Goal: Task Accomplishment & Management: Use online tool/utility

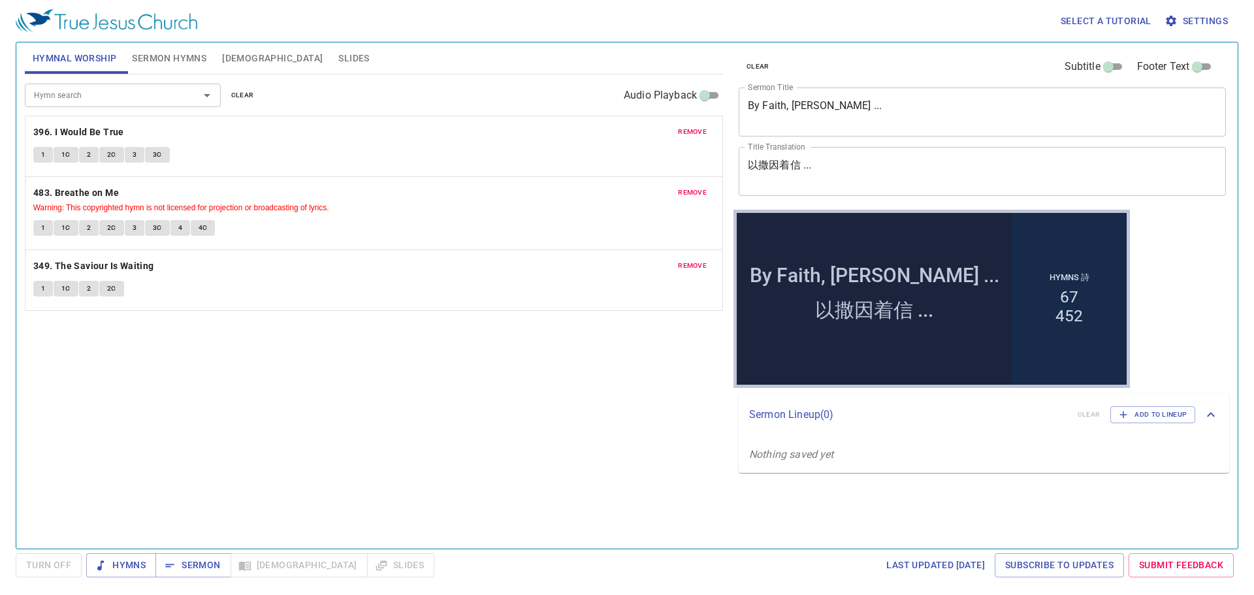
click at [1213, 19] on span "Settings" at bounding box center [1198, 21] width 61 height 16
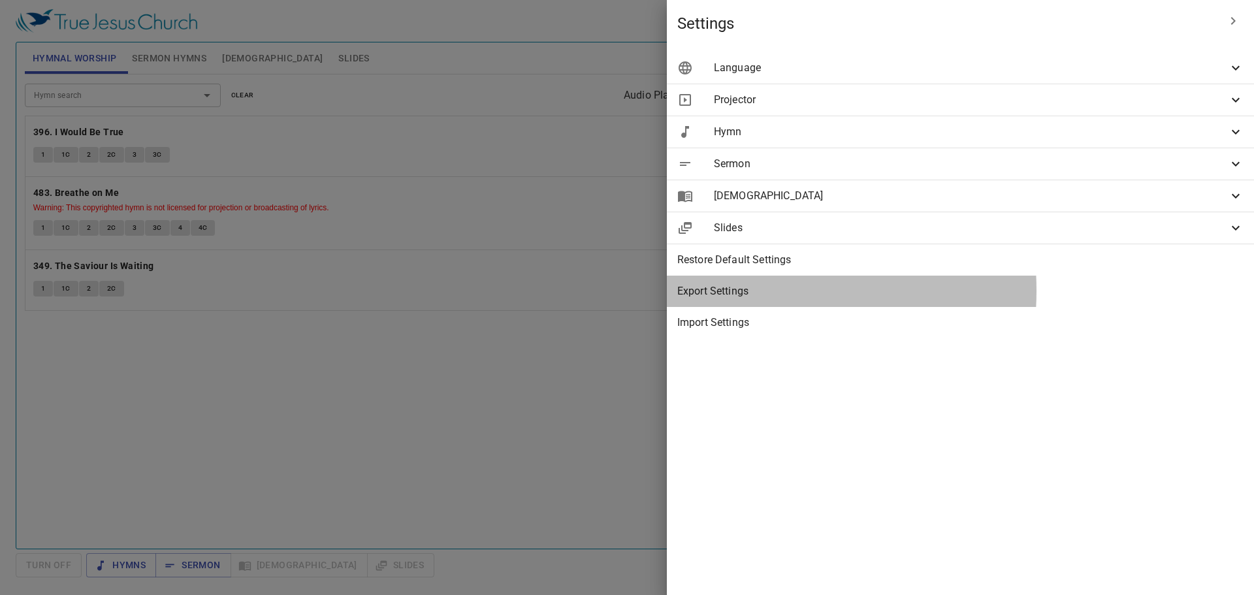
click at [956, 291] on span "Export Settings" at bounding box center [961, 292] width 566 height 16
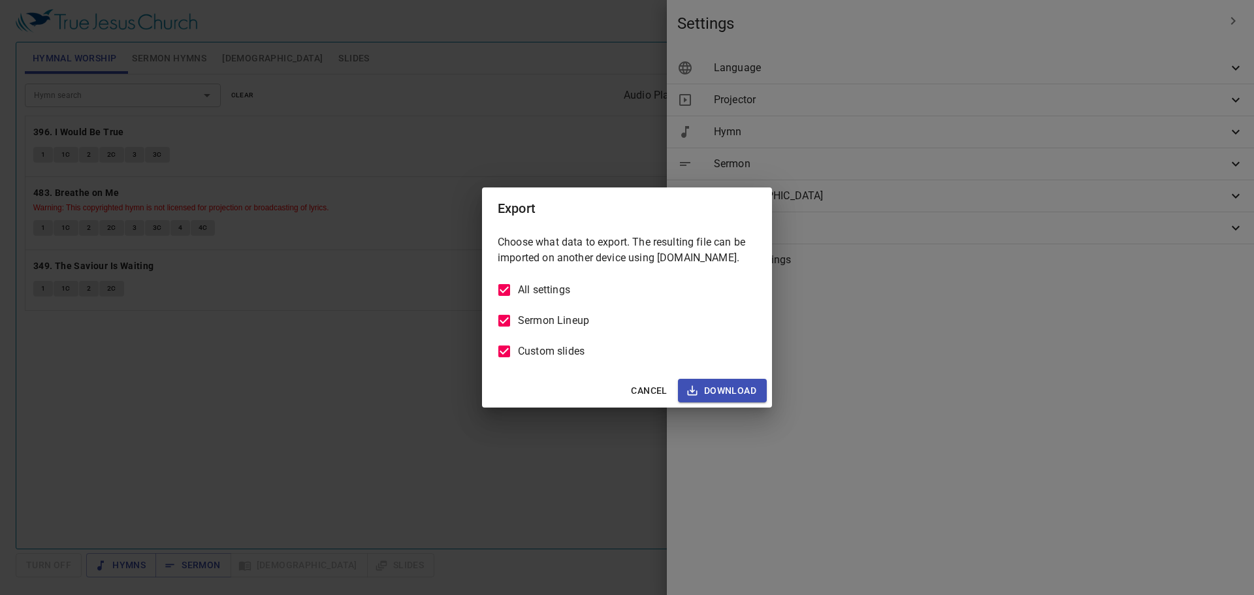
click at [653, 387] on span "Cancel" at bounding box center [649, 391] width 36 height 16
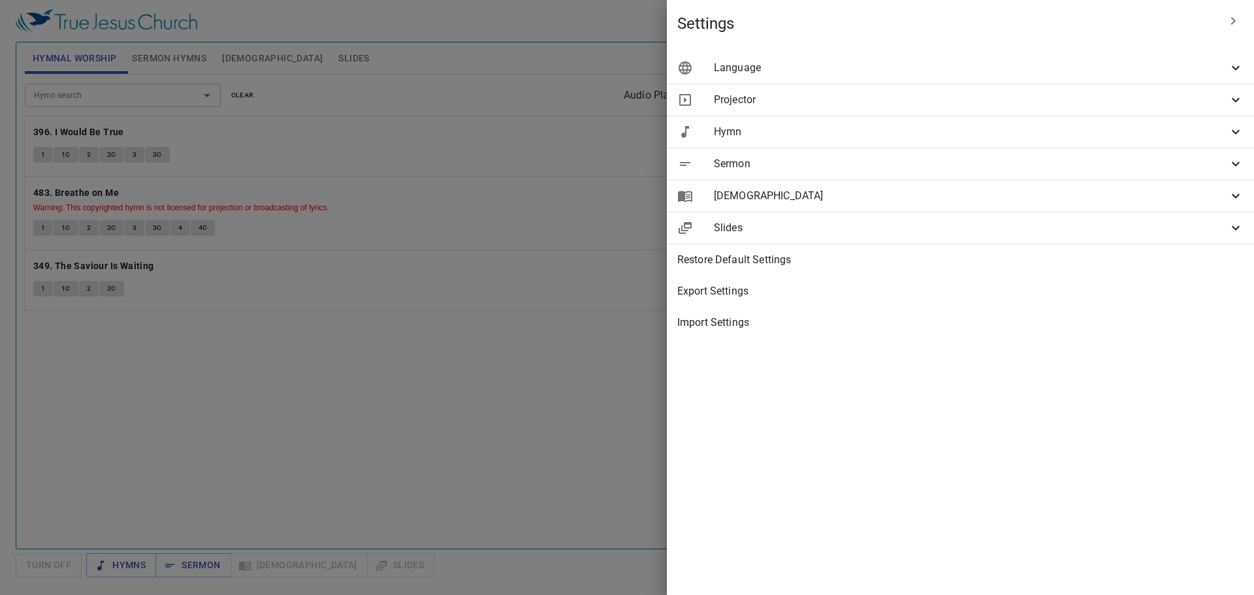
click at [1005, 95] on span "Projector" at bounding box center [971, 100] width 514 height 16
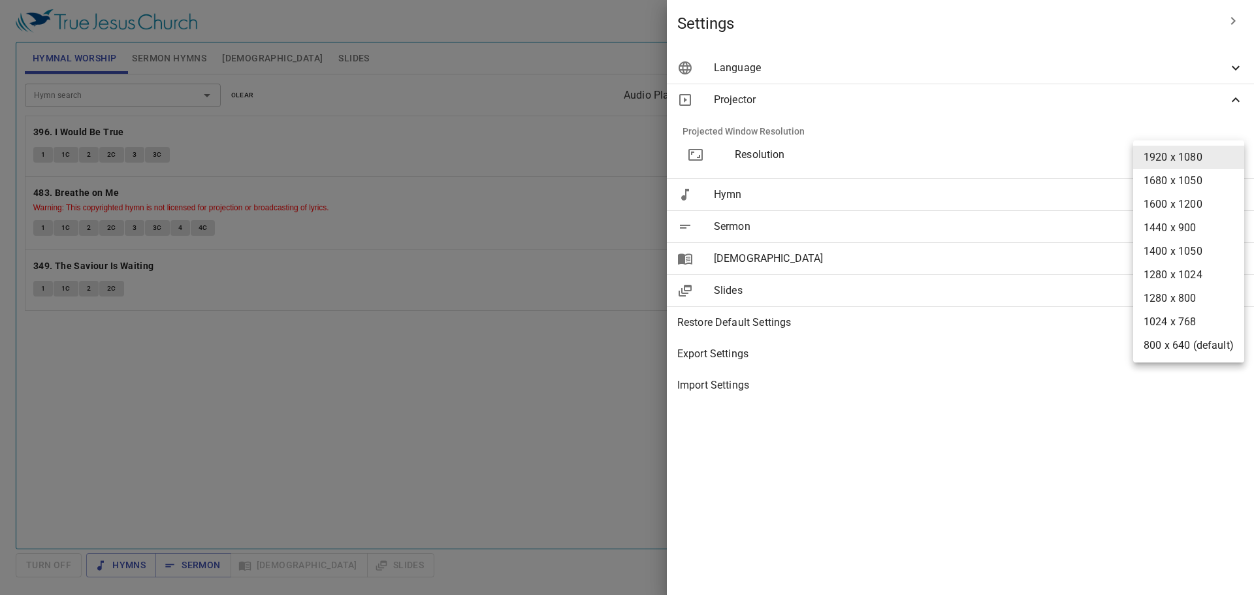
click at [1224, 161] on body "Select a tutorial Settings Hymnal Worship Sermon Hymns Bible Slides Hymn search…" at bounding box center [627, 297] width 1254 height 595
click at [1192, 345] on li "800 x 640 (default)" at bounding box center [1189, 346] width 111 height 24
type input "800 x 640"
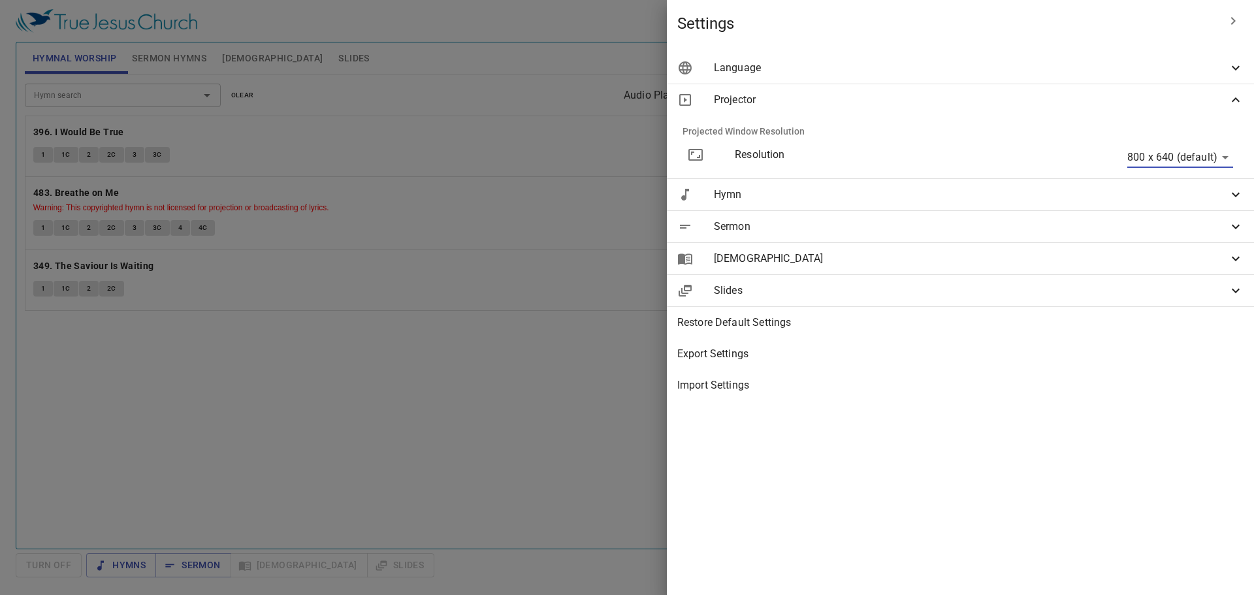
click at [793, 34] on div at bounding box center [627, 297] width 1254 height 595
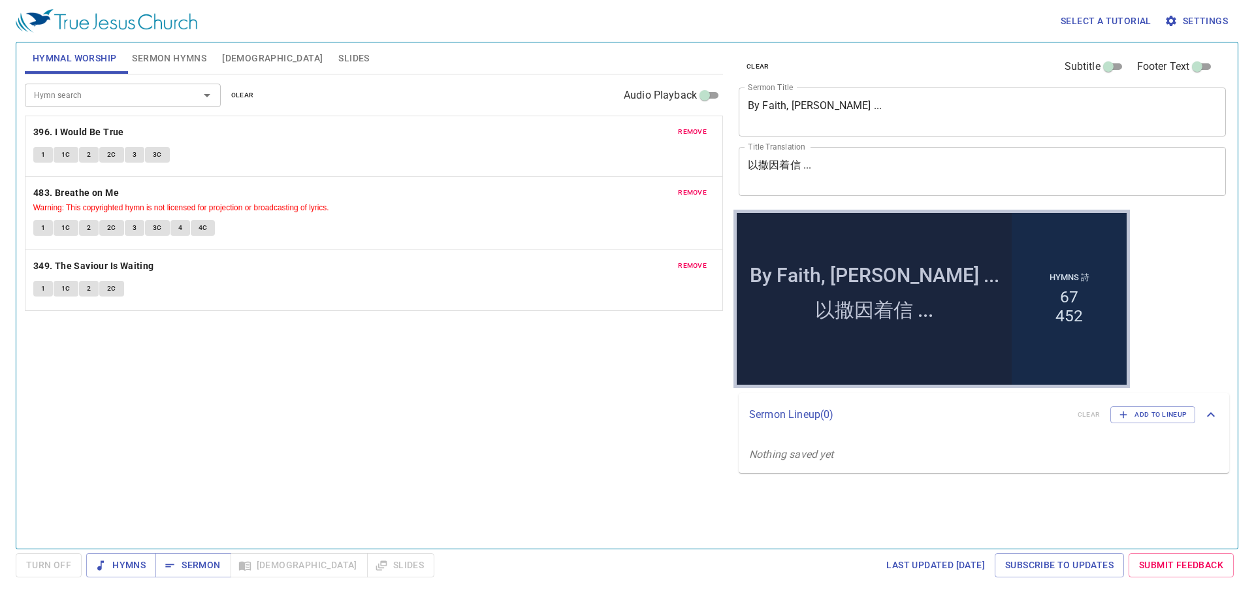
click at [163, 71] on button "Sermon Hymns" at bounding box center [169, 57] width 90 height 31
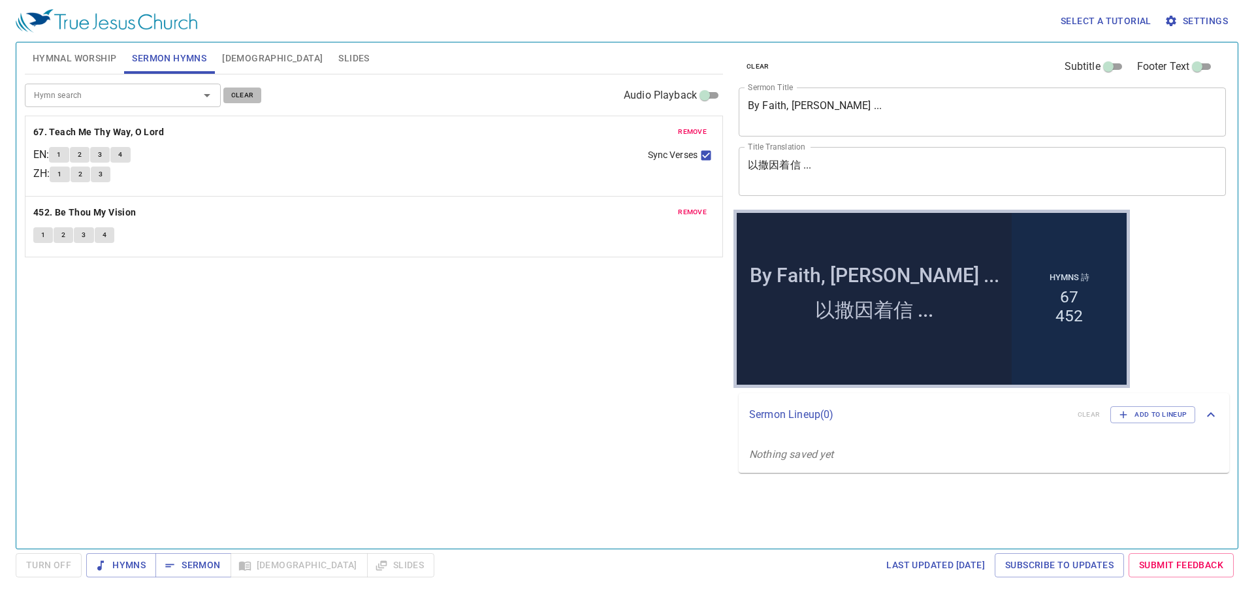
click at [233, 97] on span "clear" at bounding box center [242, 96] width 23 height 12
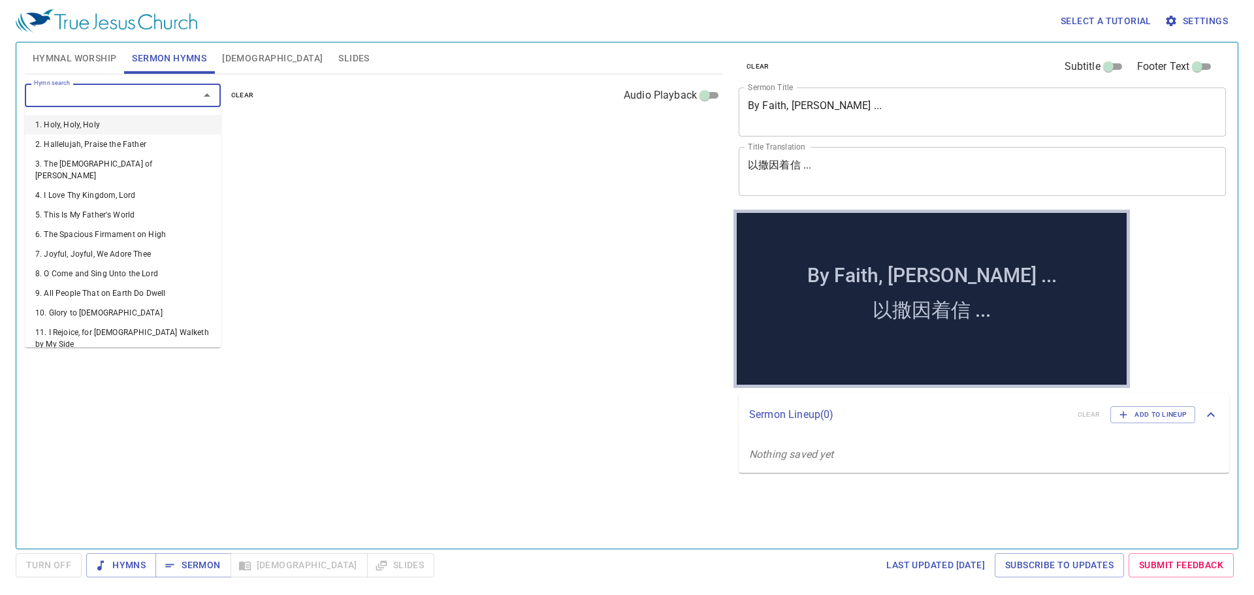
click at [142, 99] on input "Hymn search" at bounding box center [104, 95] width 150 height 15
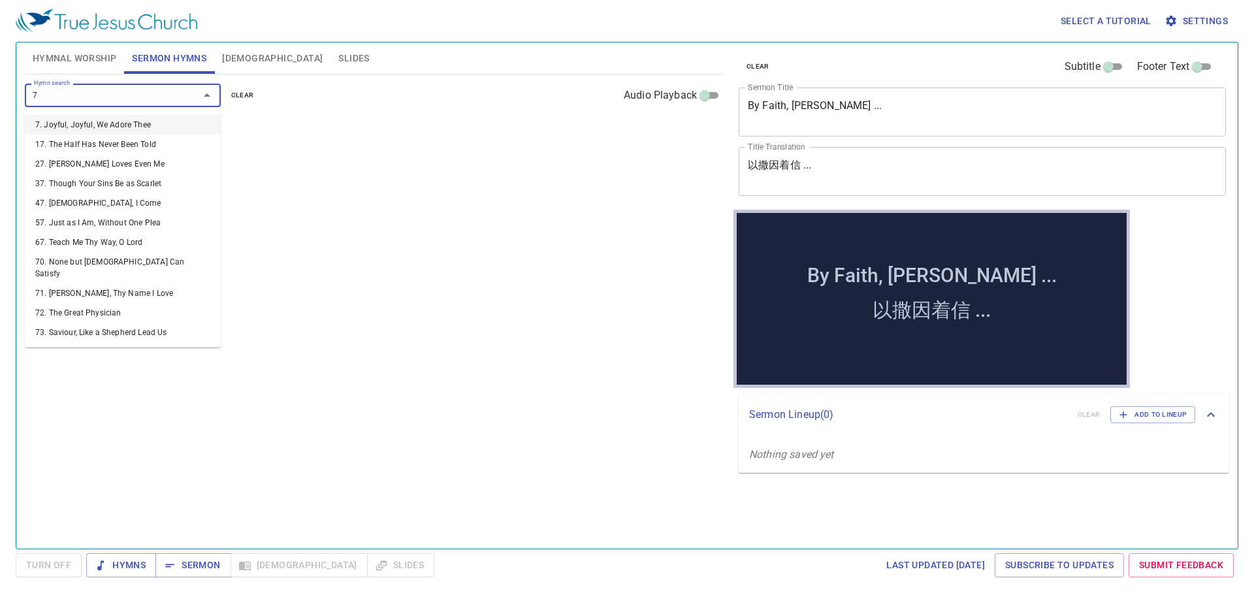
type input "70"
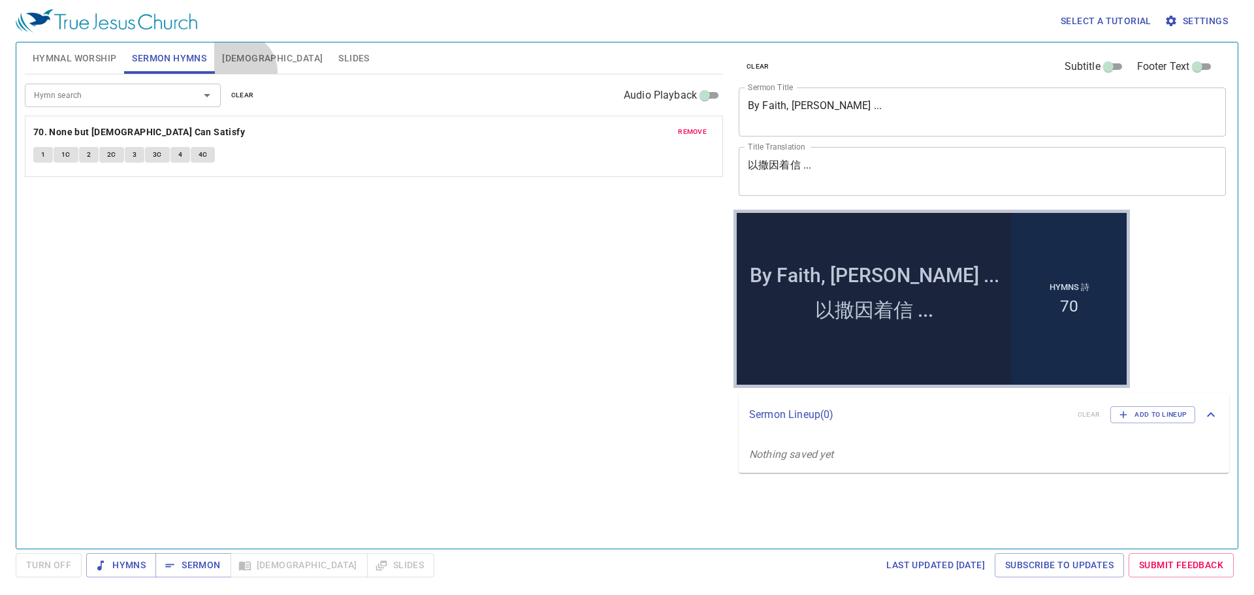
click at [239, 72] on button "[DEMOGRAPHIC_DATA]" at bounding box center [272, 57] width 116 height 31
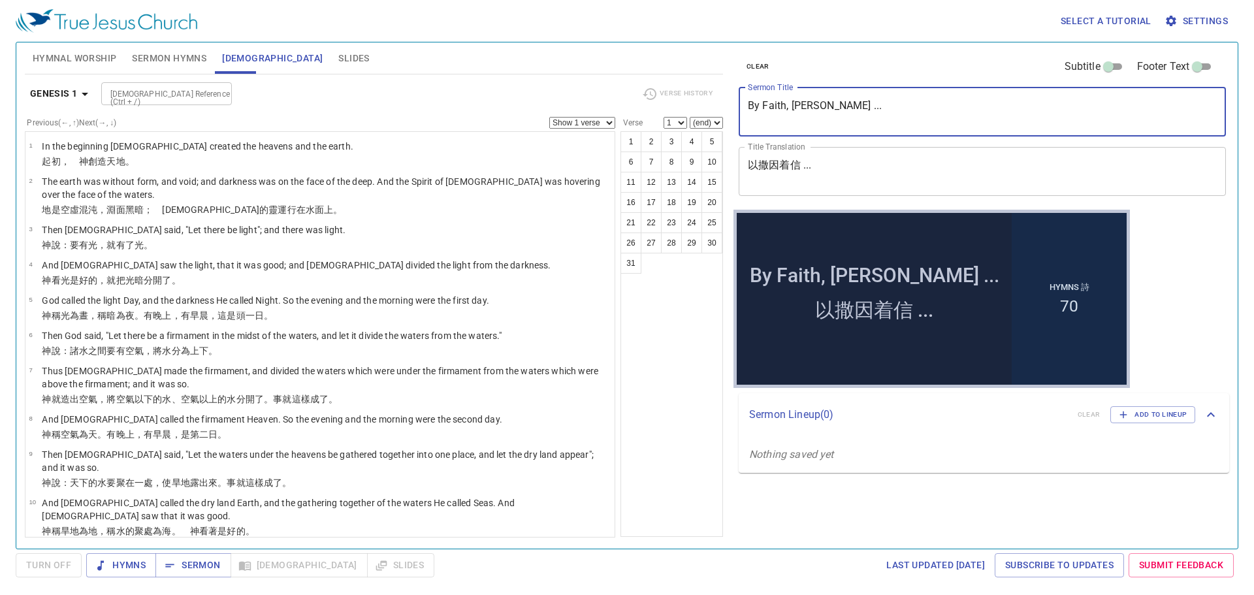
click at [874, 110] on textarea "By Faith, Issac ..." at bounding box center [982, 111] width 469 height 25
paste textarea "帖撒羅尼迦前書 2:1–6"
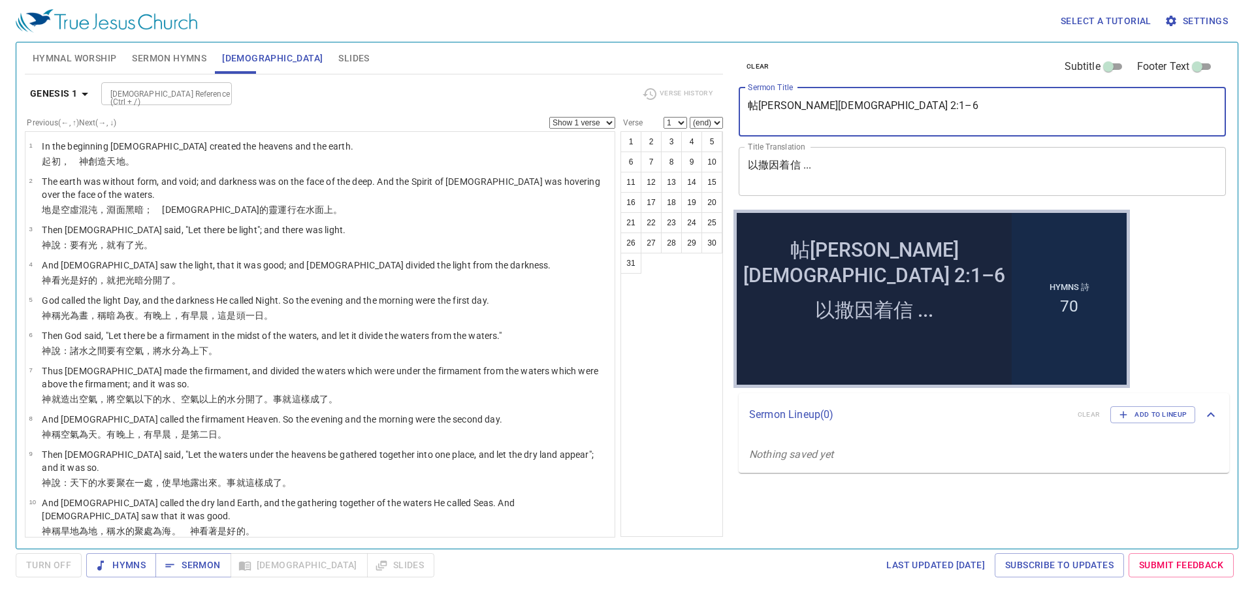
type textarea "帖撒羅尼迦前書 2:1–6"
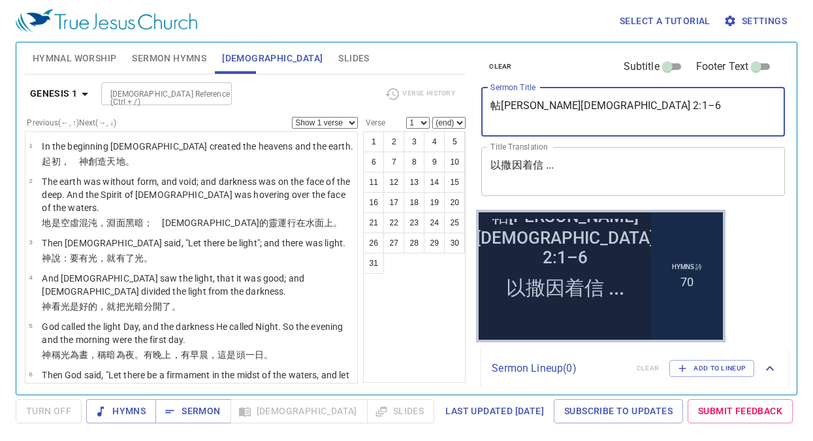
click at [525, 164] on textarea "以撒因着信 ..." at bounding box center [634, 171] width 286 height 25
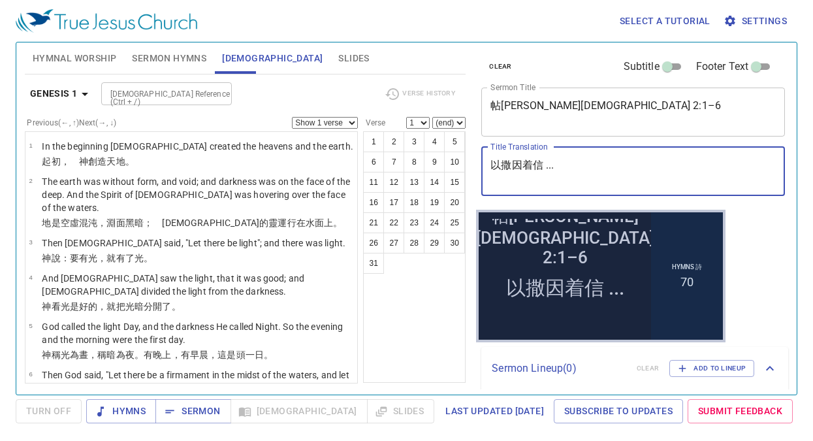
click at [525, 164] on textarea "以撒因着信 ..." at bounding box center [634, 171] width 286 height 25
paste textarea "[DEMOGRAPHIC_DATA] Study"
type textarea "[DEMOGRAPHIC_DATA] Study"
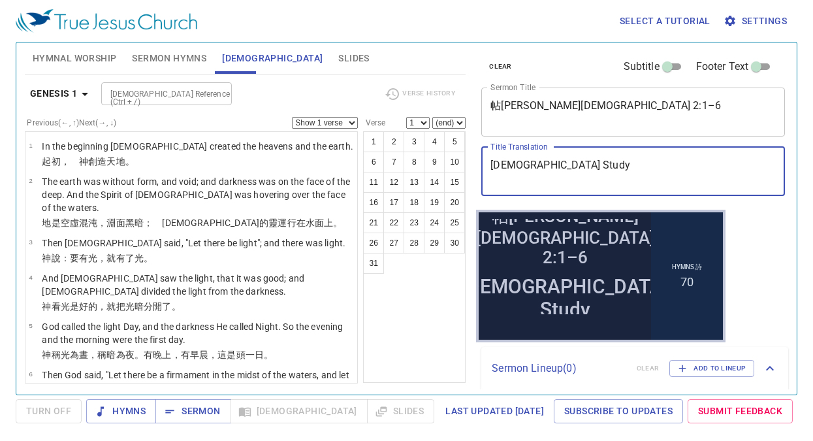
click at [546, 103] on textarea "帖撒羅尼迦前書 2:1–6" at bounding box center [634, 111] width 286 height 25
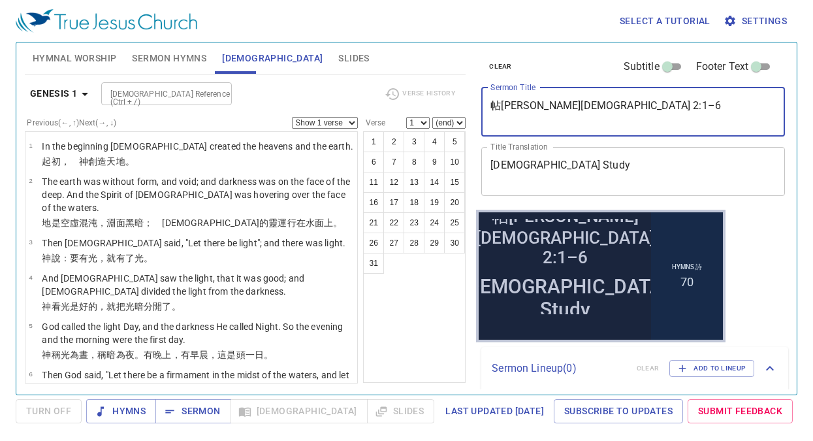
click at [546, 103] on textarea "帖撒羅尼迦前書 2:1–6" at bounding box center [634, 111] width 286 height 25
paste textarea "[DEMOGRAPHIC_DATA]"
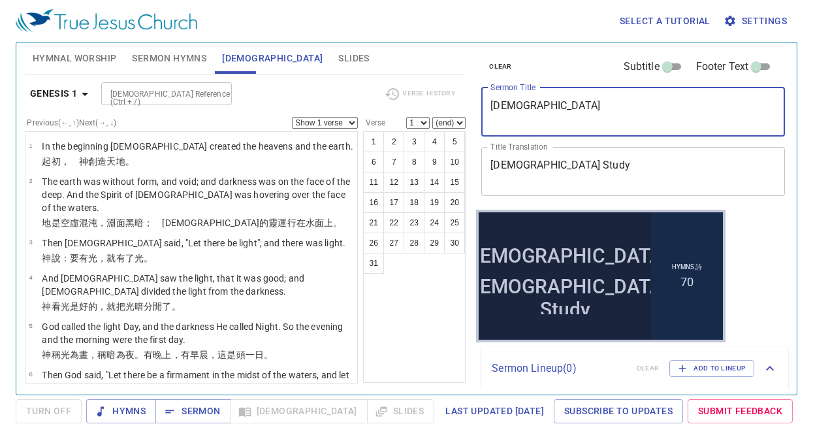
type textarea "[DEMOGRAPHIC_DATA]"
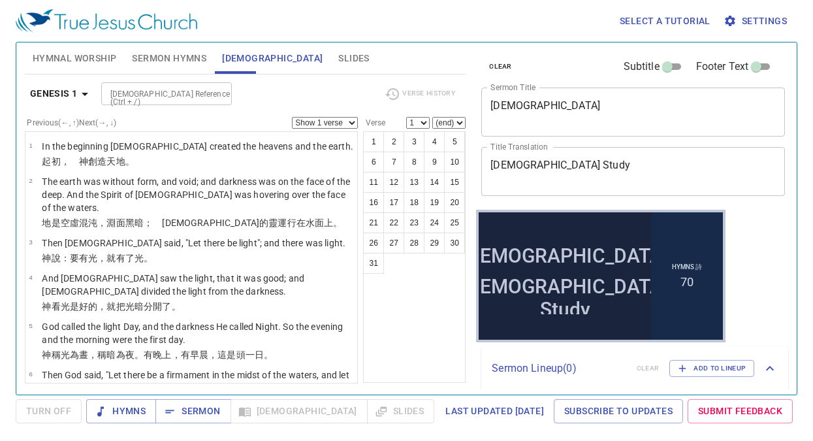
drag, startPoint x: 404, startPoint y: 397, endPoint x: 420, endPoint y: 362, distance: 38.0
click at [406, 393] on div "Select a tutorial Settings Hymnal Worship Sermon Hymns Bible Slides Hymn search…" at bounding box center [406, 220] width 813 height 441
click at [425, 338] on div "1 2 3 4 5 6 7 8 9 10 11 12 13 14 15 16 17 18 19 20 21 22 23 24 25 26 27 28 29 3…" at bounding box center [414, 257] width 103 height 252
click at [176, 48] on button "Sermon Hymns" at bounding box center [169, 57] width 90 height 31
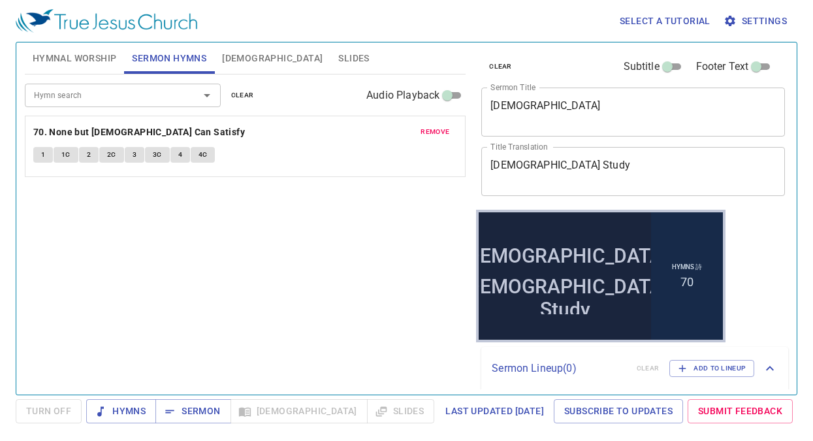
click at [73, 56] on span "Hymnal Worship" at bounding box center [75, 58] width 84 height 16
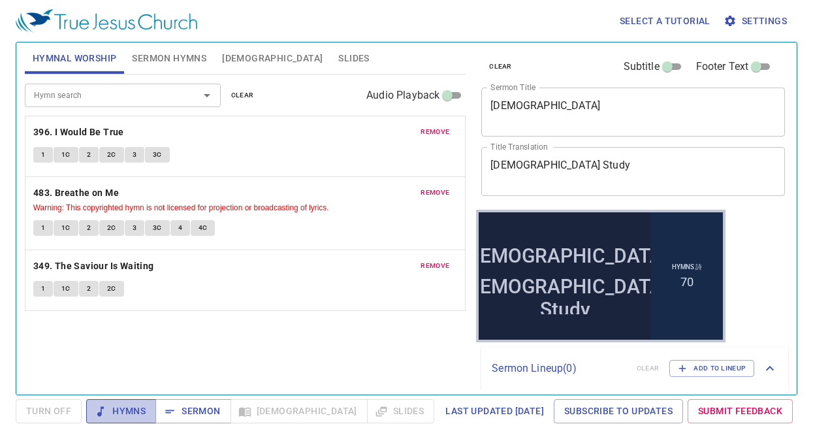
click at [111, 407] on span "Hymns" at bounding box center [121, 411] width 49 height 16
click at [233, 99] on span "clear" at bounding box center [242, 96] width 23 height 12
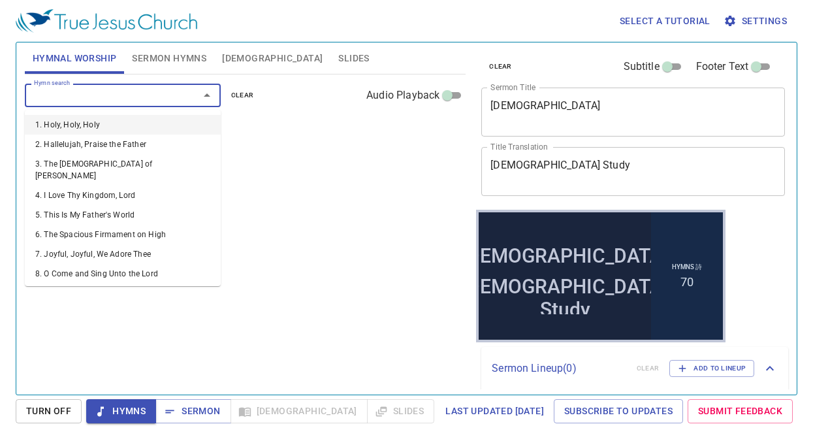
click at [123, 97] on input "Hymn search" at bounding box center [104, 95] width 150 height 15
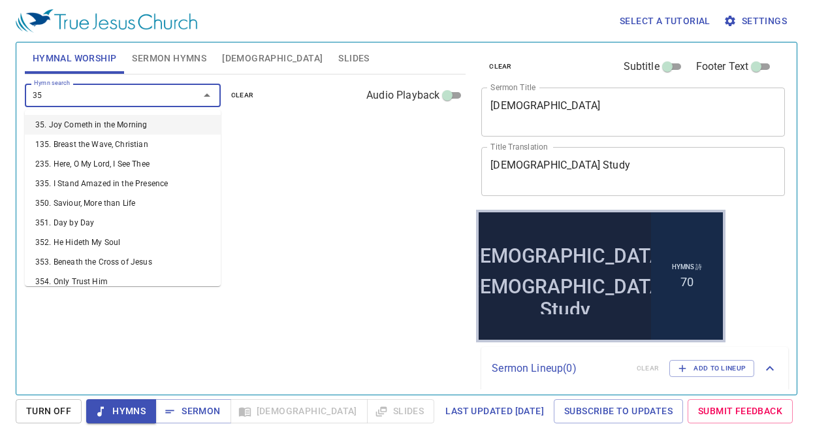
type input "351"
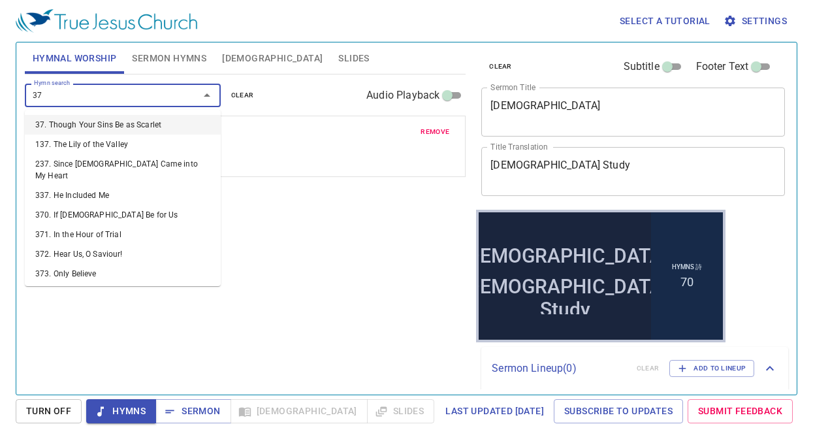
type input "370"
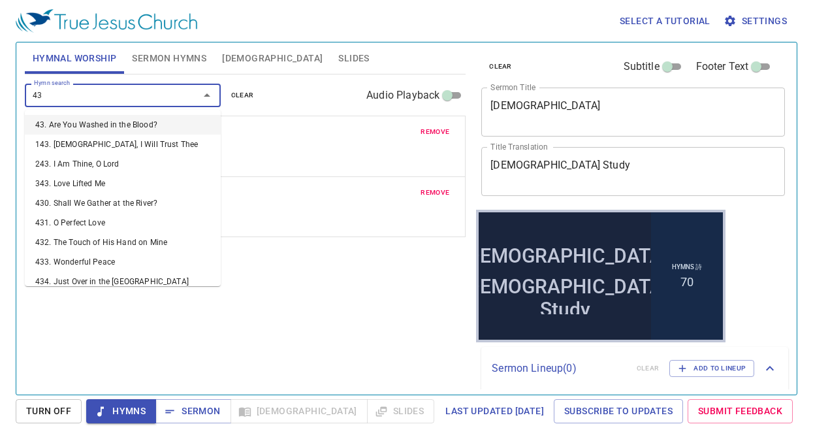
type input "439"
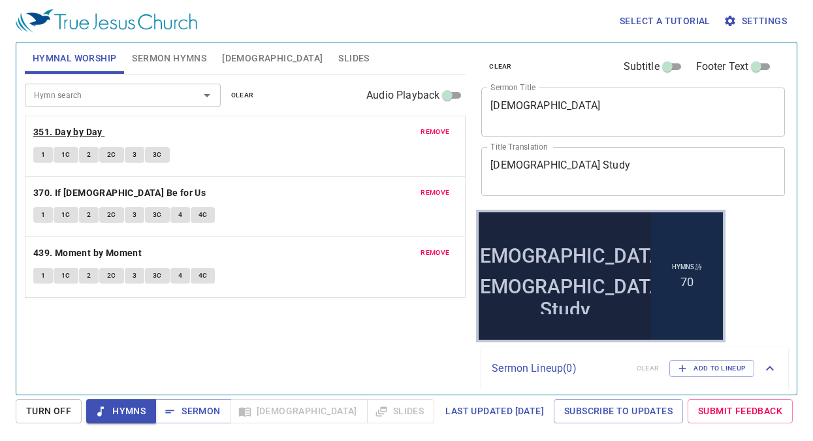
click at [75, 134] on b "351. Day by Day" at bounding box center [67, 132] width 69 height 16
click at [40, 412] on span "Turn Off" at bounding box center [48, 411] width 45 height 16
click at [113, 412] on span "Hymns" at bounding box center [121, 411] width 49 height 16
click at [59, 133] on b "351. Day by Day" at bounding box center [67, 132] width 69 height 16
click at [40, 152] on button "1" at bounding box center [43, 155] width 20 height 16
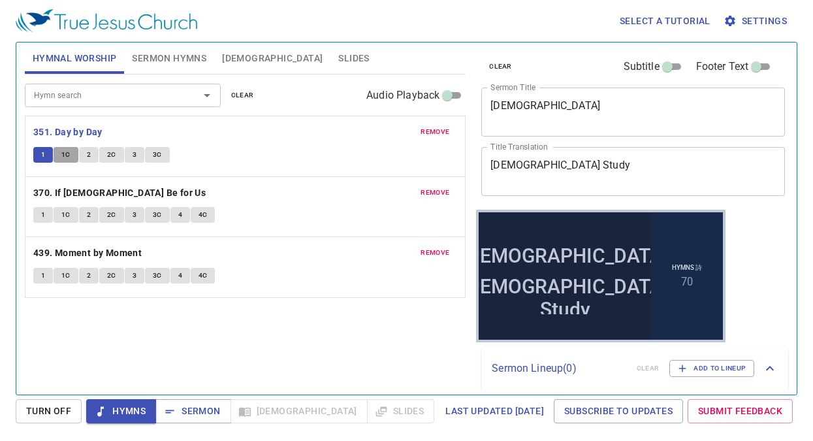
click at [67, 161] on button "1C" at bounding box center [66, 155] width 25 height 16
click at [88, 159] on span "2" at bounding box center [89, 155] width 4 height 12
click at [113, 158] on span "2C" at bounding box center [111, 155] width 9 height 12
click at [131, 155] on button "3" at bounding box center [135, 155] width 20 height 16
click at [155, 160] on span "3C" at bounding box center [157, 155] width 9 height 12
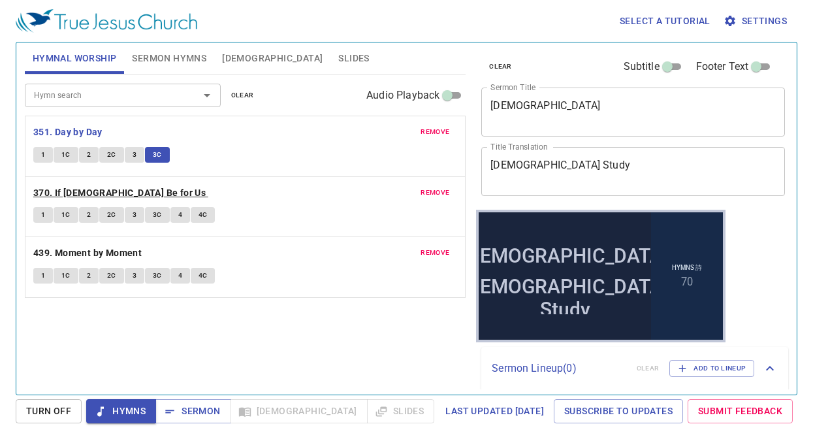
click at [113, 191] on b "370. If [DEMOGRAPHIC_DATA] Be for Us" at bounding box center [119, 193] width 172 height 16
click at [34, 209] on button "1" at bounding box center [43, 215] width 20 height 16
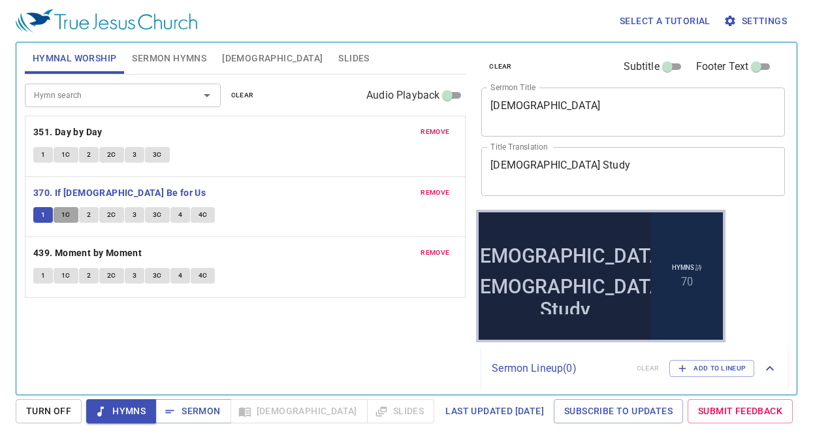
click at [64, 215] on span "1C" at bounding box center [65, 215] width 9 height 12
click at [87, 221] on span "2" at bounding box center [89, 215] width 4 height 12
click at [106, 218] on button "2C" at bounding box center [111, 215] width 25 height 16
drag, startPoint x: 122, startPoint y: 214, endPoint x: 130, endPoint y: 220, distance: 10.7
click at [129, 220] on div "1 1C 2 2C 3 3C 4 4C" at bounding box center [245, 216] width 424 height 19
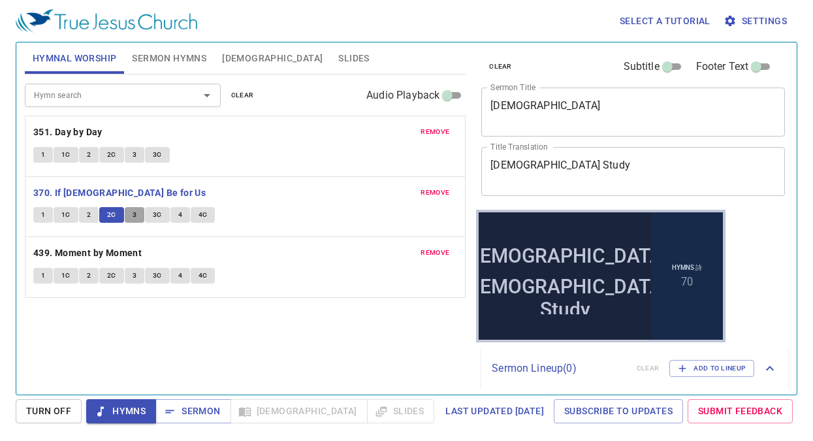
click at [130, 220] on button "3" at bounding box center [135, 215] width 20 height 16
click at [154, 219] on span "3C" at bounding box center [157, 215] width 9 height 12
click at [172, 221] on button "4" at bounding box center [181, 215] width 20 height 16
click at [210, 218] on button "4C" at bounding box center [203, 215] width 25 height 16
click at [122, 249] on b "439. Moment by Moment" at bounding box center [87, 253] width 108 height 16
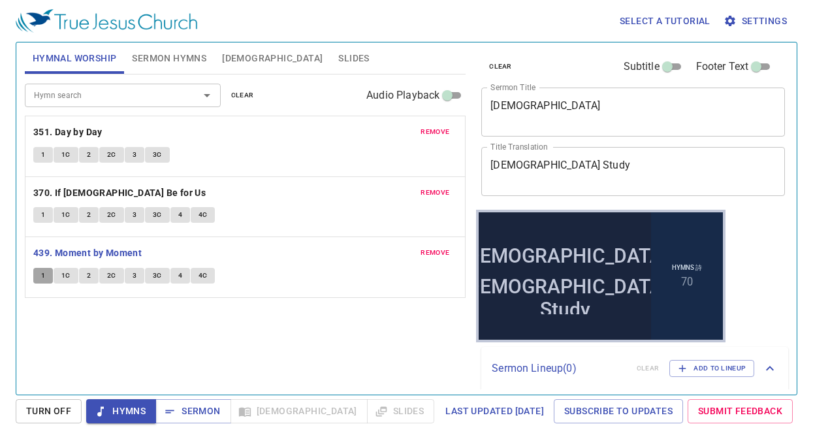
click at [39, 274] on button "1" at bounding box center [43, 276] width 20 height 16
click at [64, 277] on span "1C" at bounding box center [65, 276] width 9 height 12
click at [88, 281] on span "2" at bounding box center [89, 276] width 4 height 12
click at [107, 277] on span "2C" at bounding box center [111, 276] width 9 height 12
click at [133, 277] on span "3" at bounding box center [135, 276] width 4 height 12
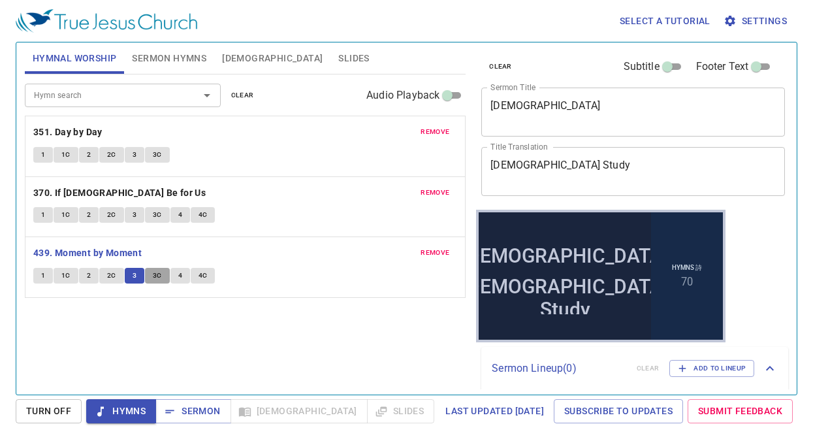
click at [155, 281] on span "3C" at bounding box center [157, 276] width 9 height 12
click at [180, 280] on span "4" at bounding box center [180, 276] width 4 height 12
click at [205, 277] on span "4C" at bounding box center [203, 276] width 9 height 12
click at [138, 412] on span "Hymns" at bounding box center [121, 411] width 49 height 16
click at [211, 417] on span "Sermon" at bounding box center [193, 411] width 54 height 16
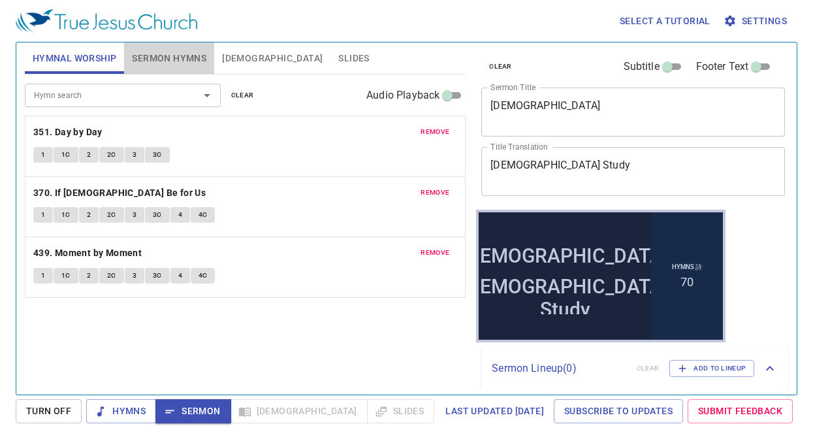
click at [166, 58] on span "Sermon Hymns" at bounding box center [169, 58] width 74 height 16
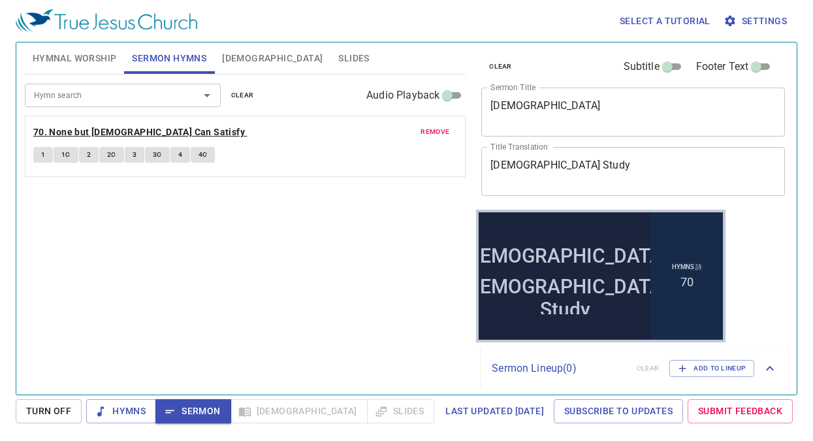
click at [158, 133] on b "70. None but [DEMOGRAPHIC_DATA] Can Satisfy" at bounding box center [139, 132] width 212 height 16
click at [39, 159] on button "1" at bounding box center [43, 155] width 20 height 16
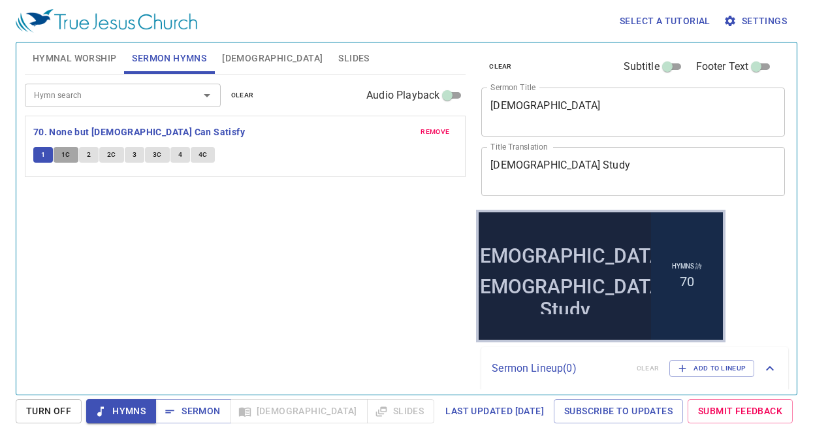
click at [67, 158] on span "1C" at bounding box center [65, 155] width 9 height 12
click at [89, 155] on span "2" at bounding box center [89, 155] width 4 height 12
click at [104, 163] on div "1 1C 2 2C 3 3C 4 4C" at bounding box center [245, 156] width 424 height 19
click at [112, 154] on span "2C" at bounding box center [111, 155] width 9 height 12
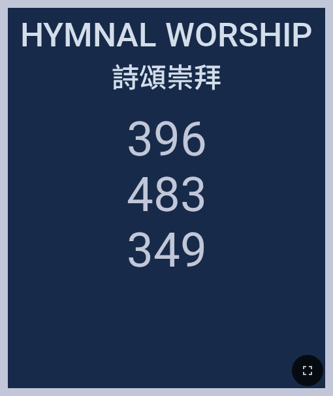
drag, startPoint x: 327, startPoint y: 334, endPoint x: 310, endPoint y: 327, distance: 18.2
click at [323, 333] on div "Hymnal Worship Hymnal Worship 詩頌崇拜 詩頌崇拜 396 483 349" at bounding box center [166, 198] width 333 height 396
click at [301, 376] on icon "button" at bounding box center [308, 371] width 16 height 16
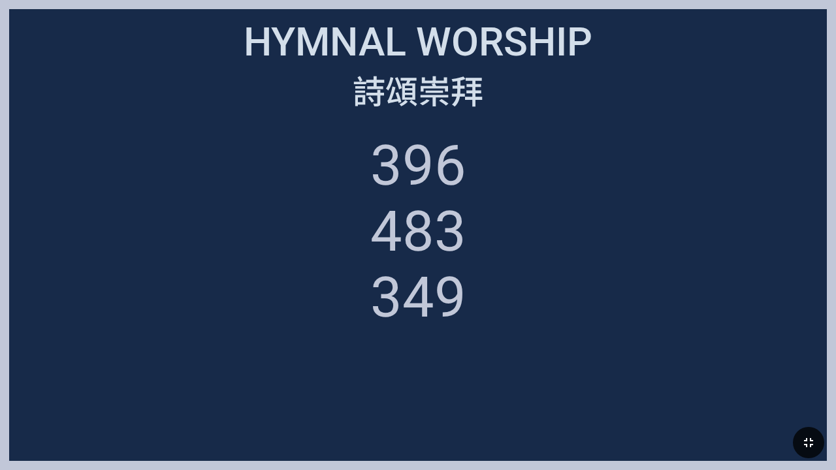
click at [522, 317] on ol "396 483 349" at bounding box center [417, 288] width 799 height 310
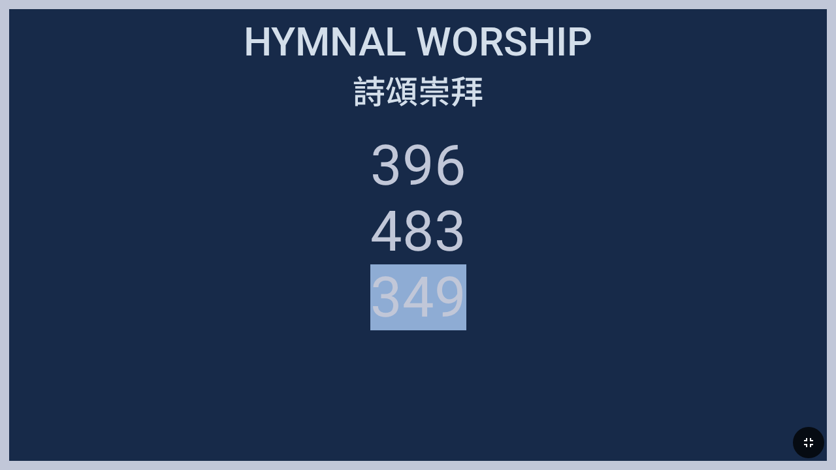
click at [522, 317] on ol "396 483 349" at bounding box center [417, 288] width 799 height 310
click at [522, 417] on icon "button" at bounding box center [809, 443] width 16 height 16
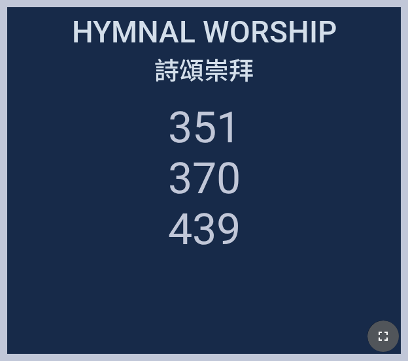
click at [386, 336] on icon "button" at bounding box center [383, 337] width 16 height 16
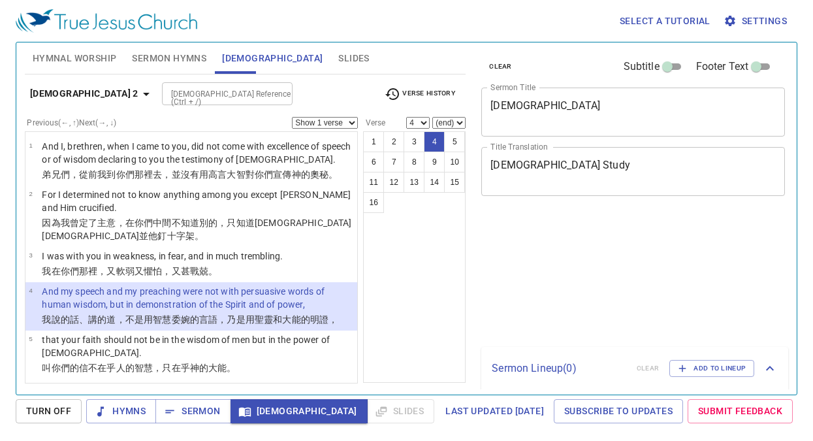
select select "4"
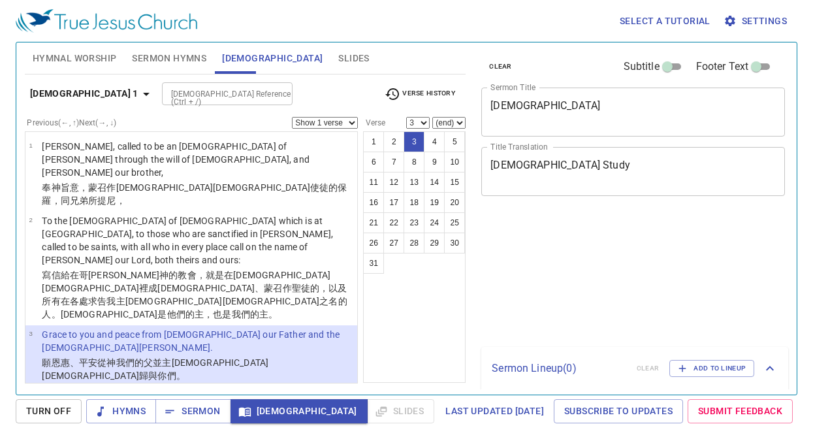
select select "3"
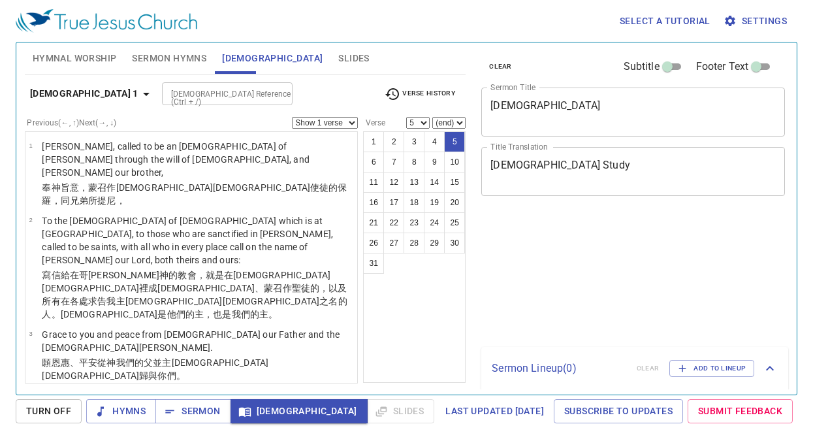
select select "5"
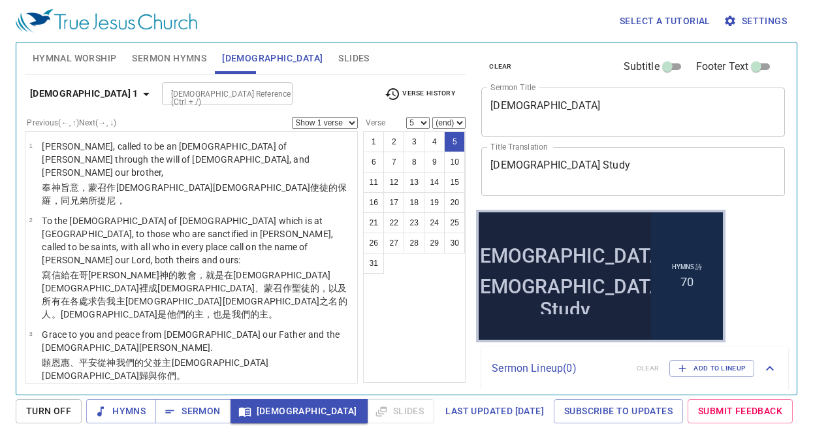
scroll to position [123, 0]
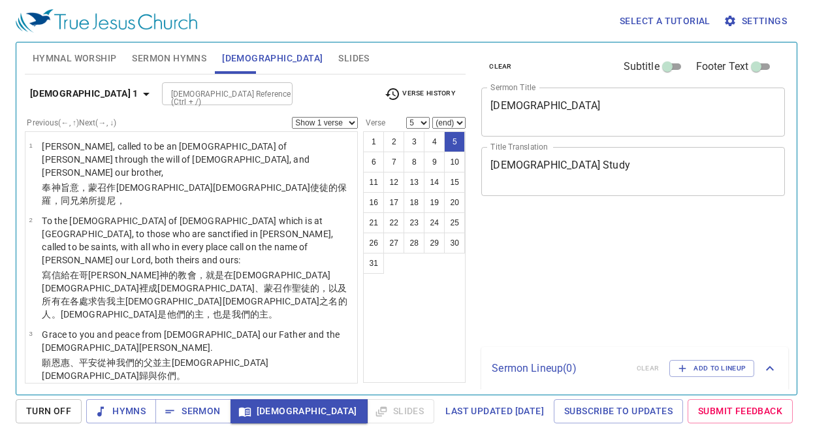
select select "5"
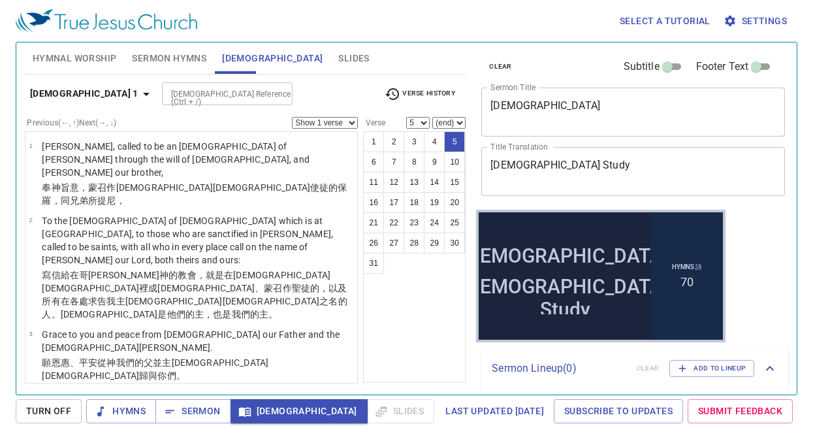
scroll to position [123, 0]
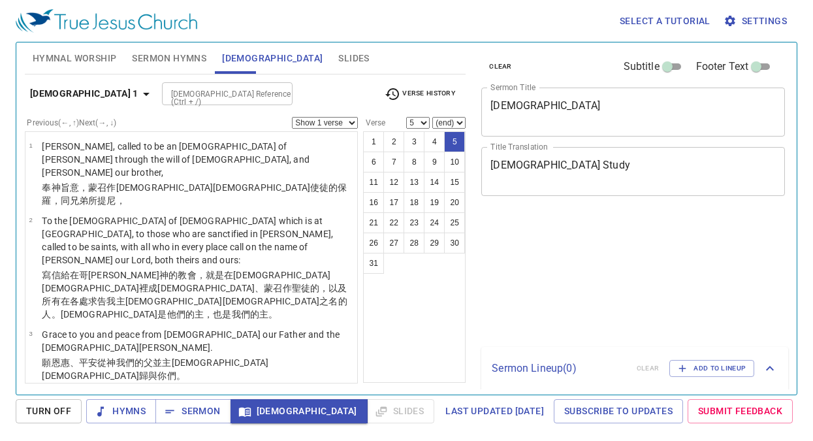
select select "5"
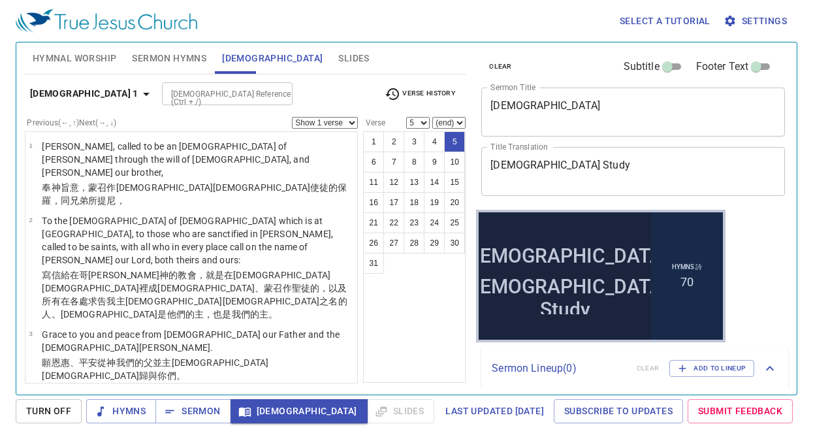
scroll to position [123, 0]
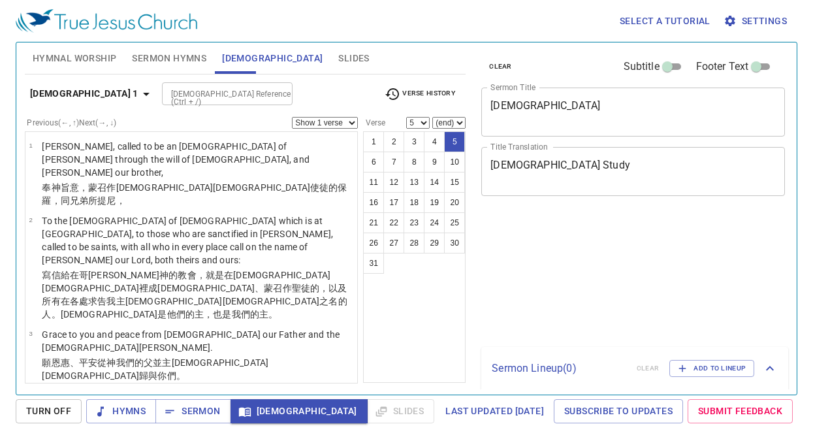
select select "5"
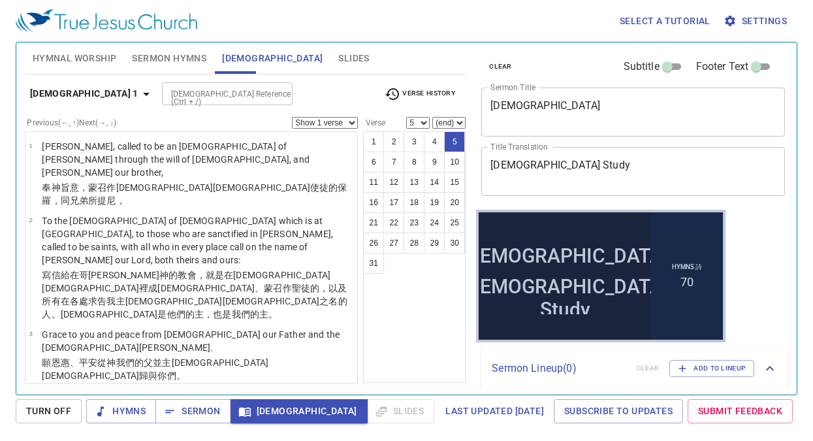
scroll to position [123, 0]
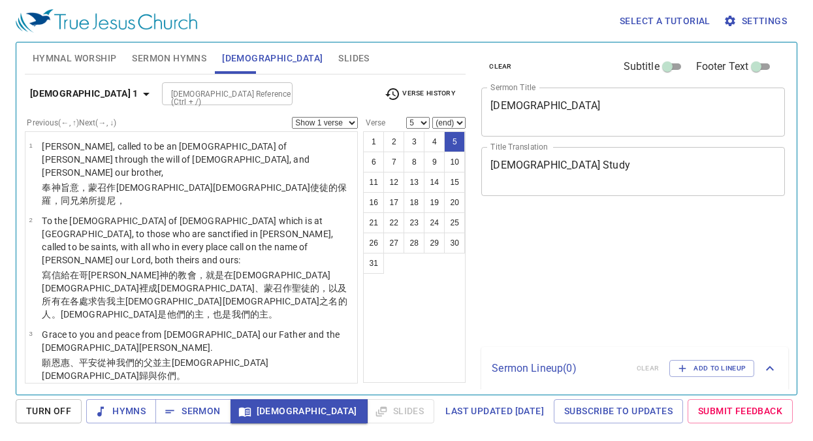
select select "5"
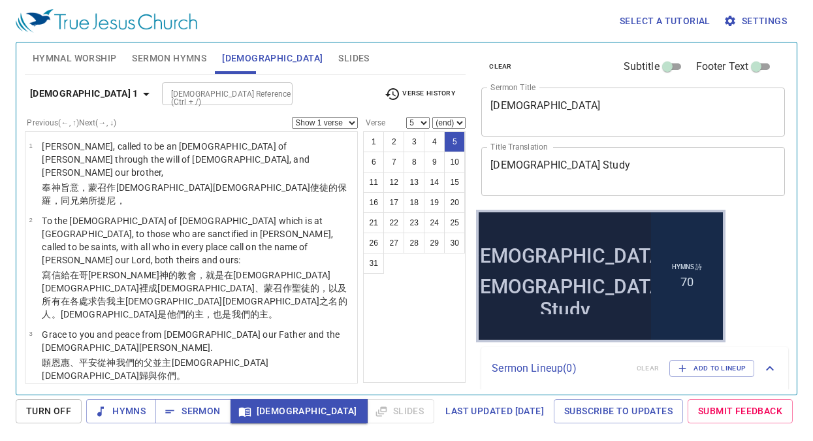
scroll to position [123, 0]
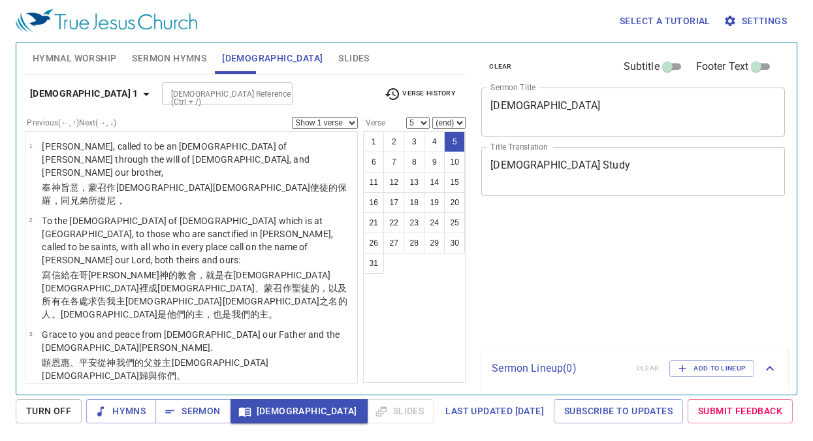
select select "5"
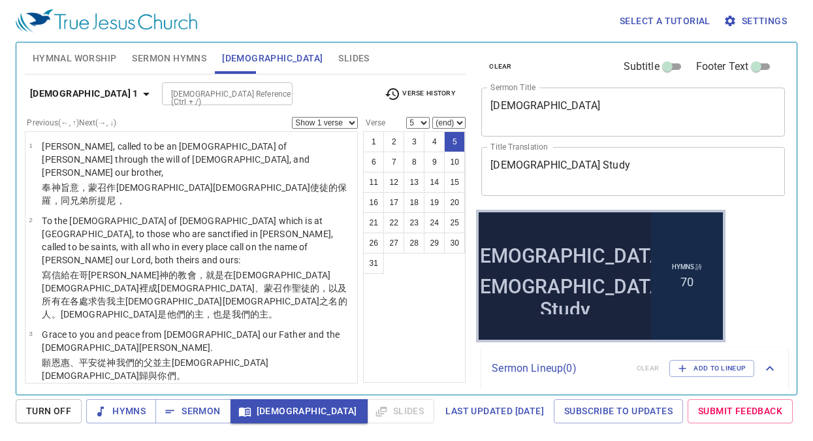
scroll to position [123, 0]
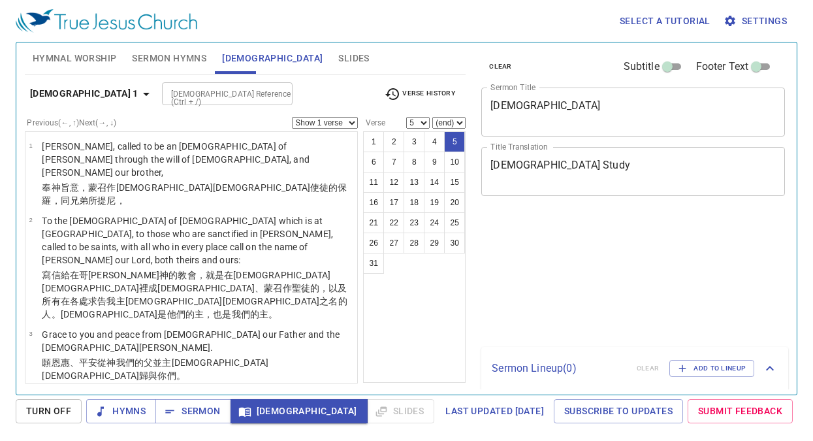
select select "5"
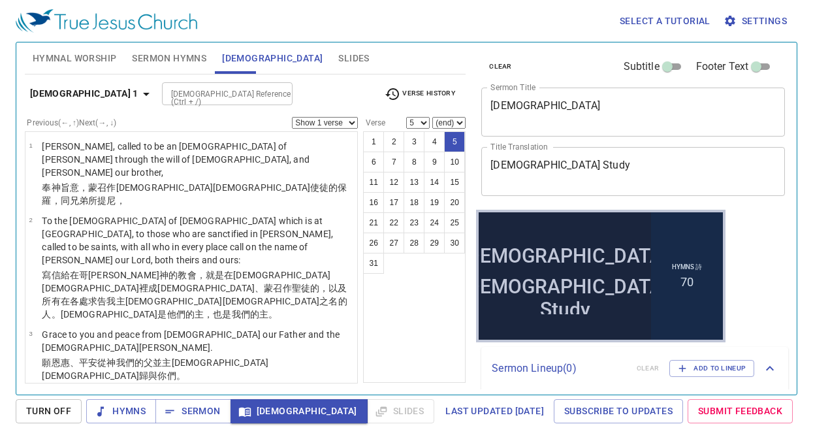
scroll to position [123, 0]
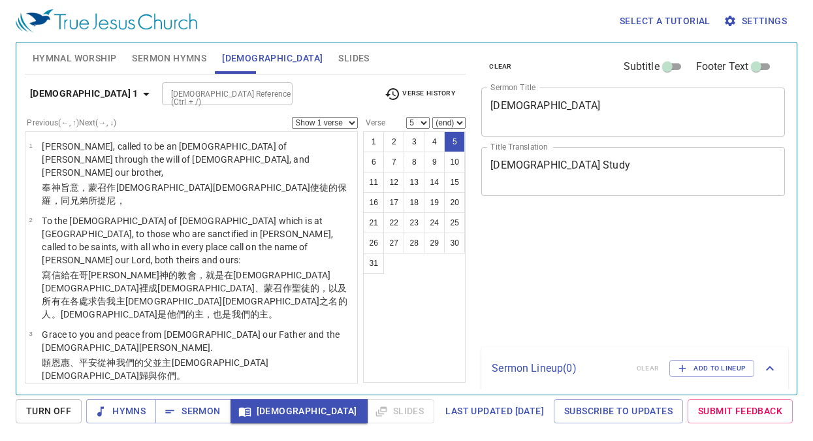
select select "5"
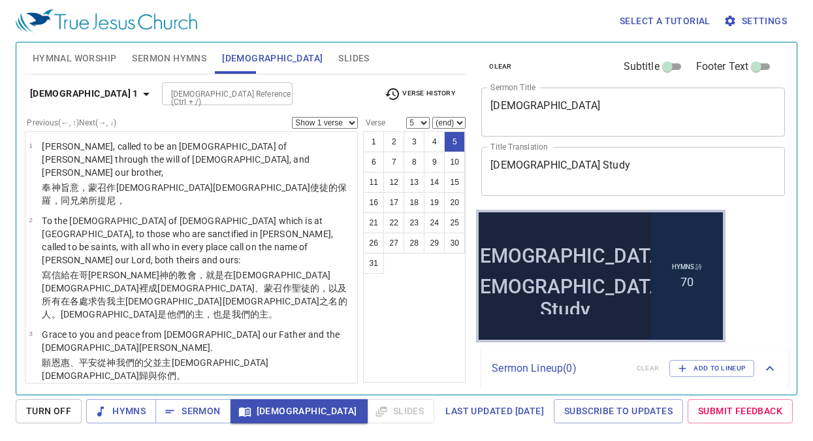
scroll to position [123, 0]
